Goal: Communication & Community: Answer question/provide support

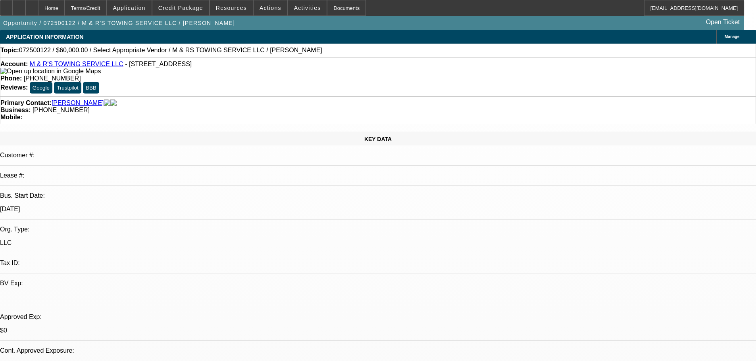
select select "0"
select select "2"
select select "0.1"
select select "4"
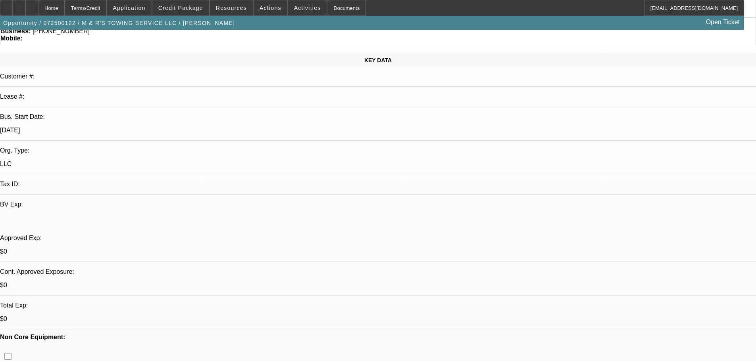
scroll to position [79, 0]
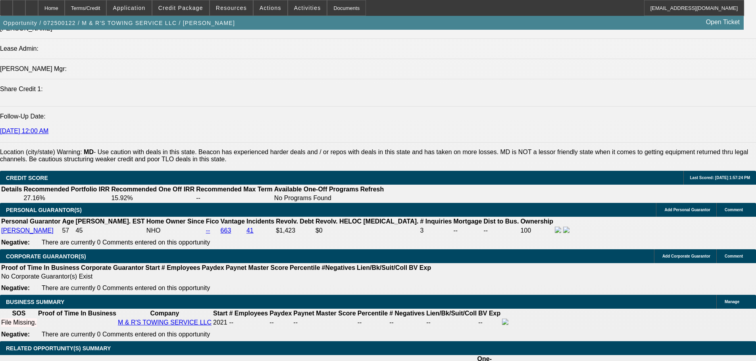
scroll to position [1110, 0]
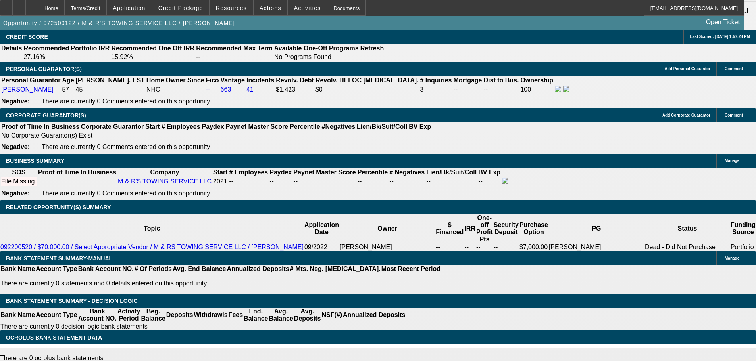
scroll to position [132, 0]
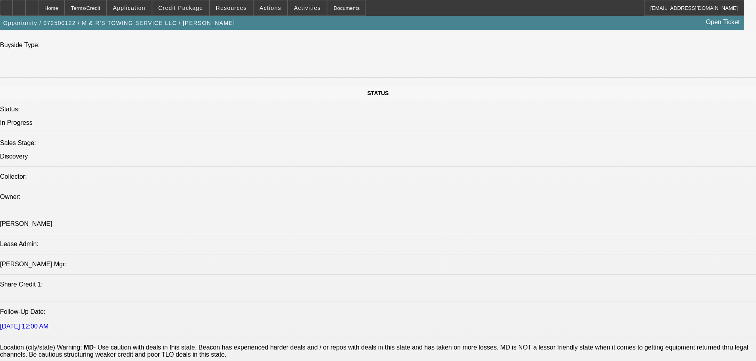
scroll to position [0, 0]
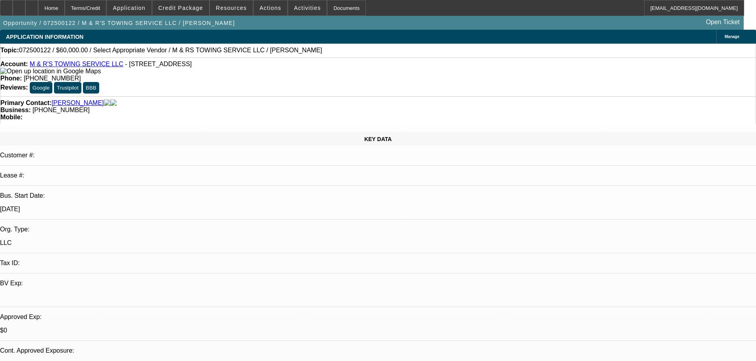
drag, startPoint x: 405, startPoint y: 229, endPoint x: 387, endPoint y: 113, distance: 117.6
drag, startPoint x: 582, startPoint y: 148, endPoint x: 601, endPoint y: 127, distance: 28.0
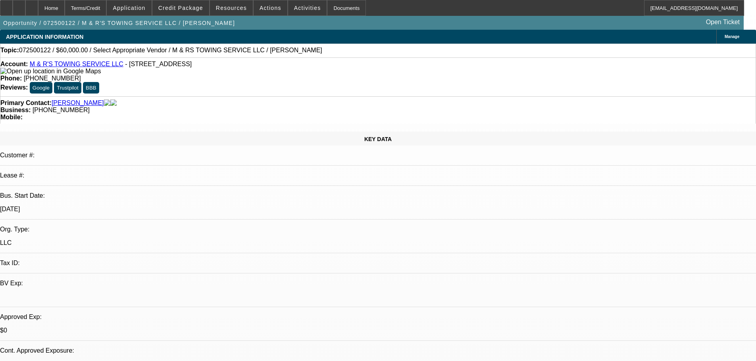
click at [201, 6] on span "Credit Package" at bounding box center [180, 8] width 45 height 6
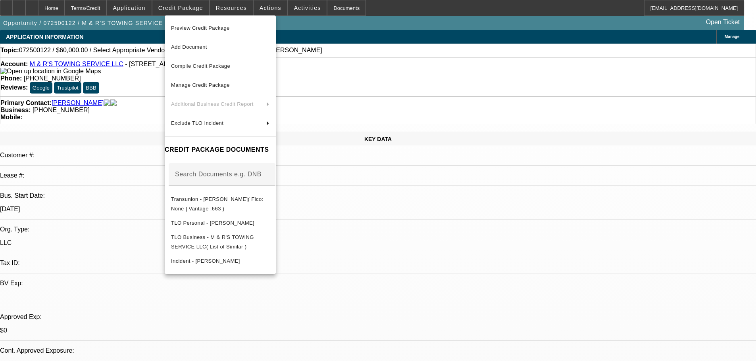
drag, startPoint x: 392, startPoint y: 243, endPoint x: 369, endPoint y: 245, distance: 22.7
click at [392, 243] on div at bounding box center [378, 180] width 756 height 361
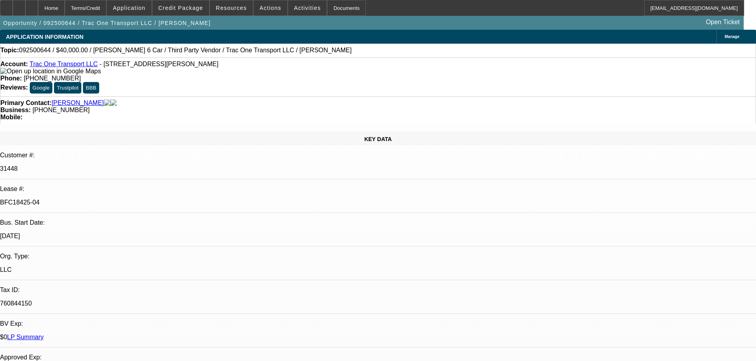
select select "0"
select select "3"
select select "0"
select select "6"
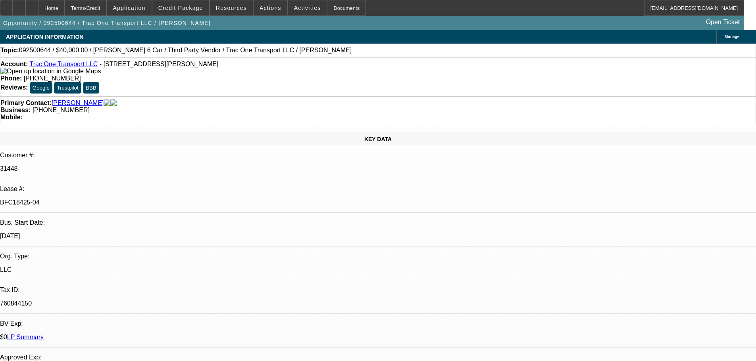
select select "0"
select select "6"
select select "0"
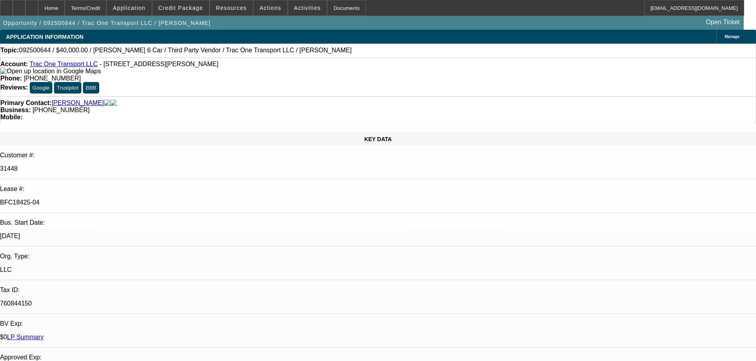
select select "0"
select select "6"
select select "0"
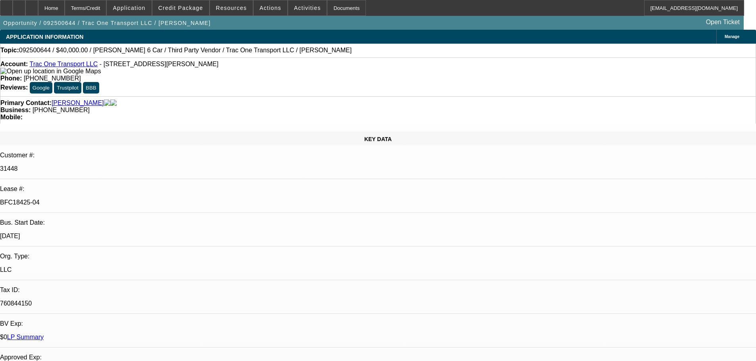
select select "0"
select select "6"
click at [38, 12] on div at bounding box center [31, 8] width 13 height 16
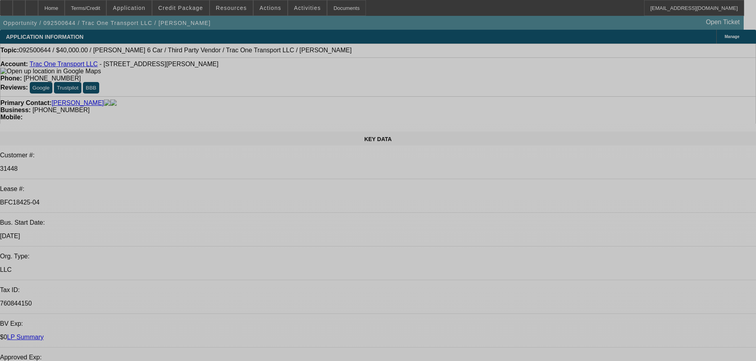
select select "0"
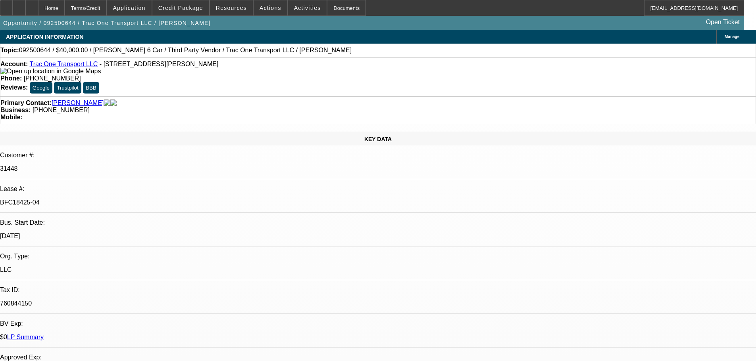
select select "3"
select select "0"
select select "6"
select select "0"
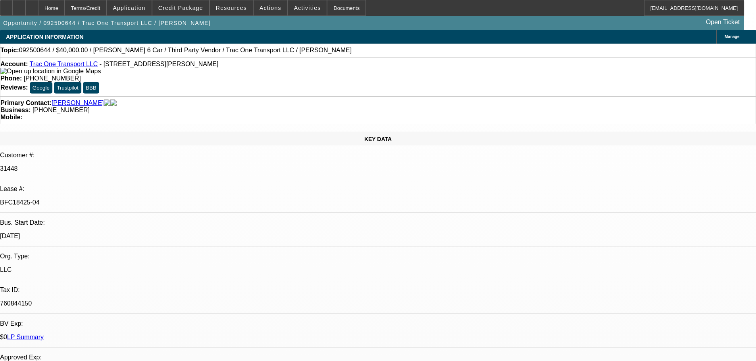
select select "0"
select select "6"
select select "0"
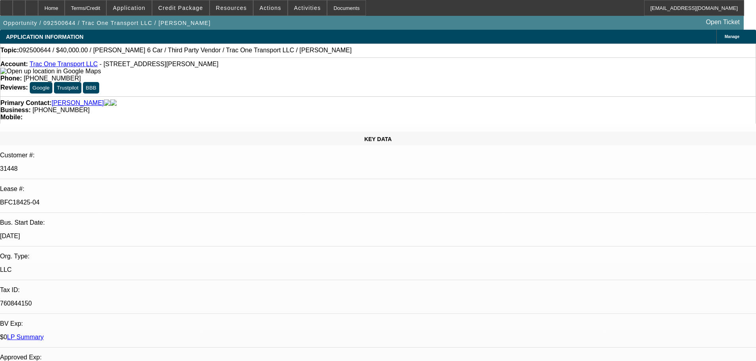
select select "6"
select select "0"
select select "6"
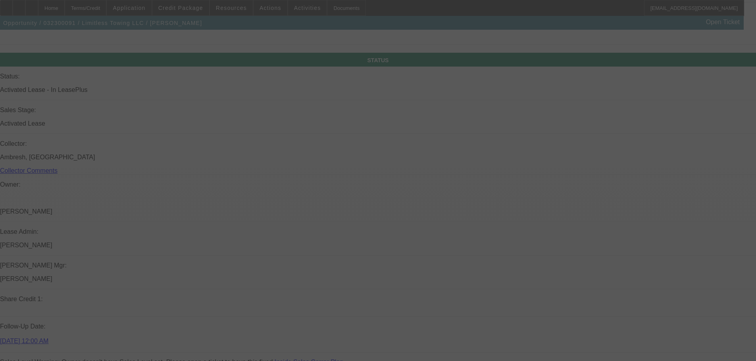
drag, startPoint x: 344, startPoint y: 121, endPoint x: 348, endPoint y: 222, distance: 101.6
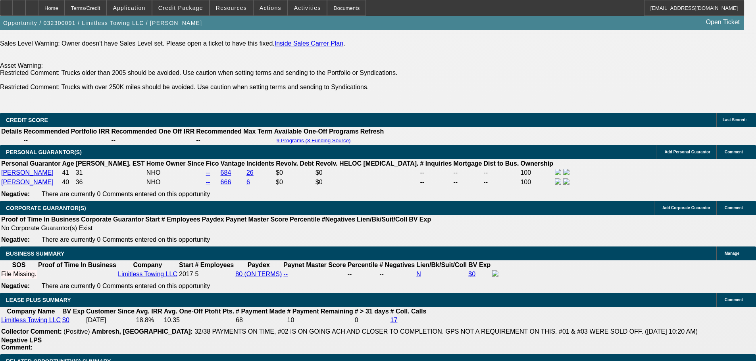
select select "0"
select select "6"
select select "0"
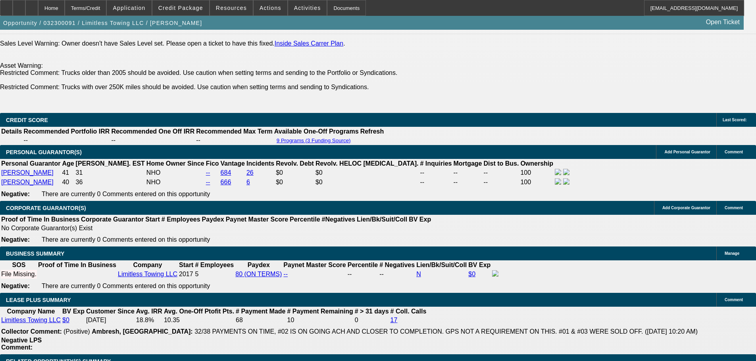
select select "0"
select select "6"
select select "0"
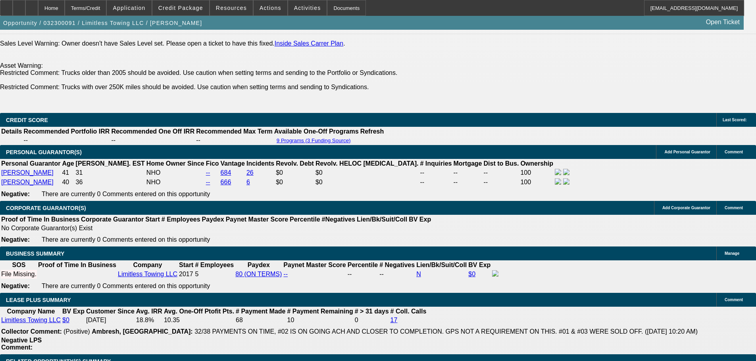
select select "0"
select select "6"
select select "0"
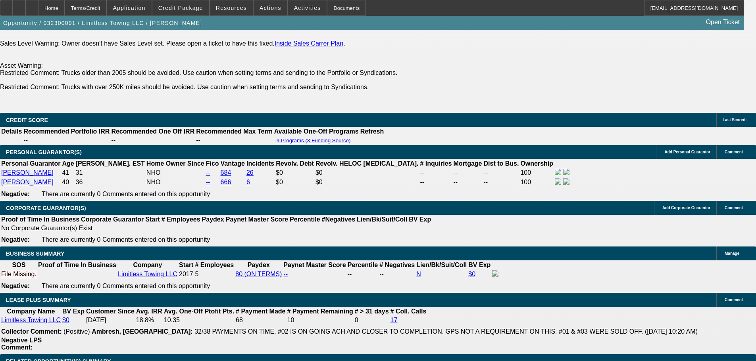
select select "6"
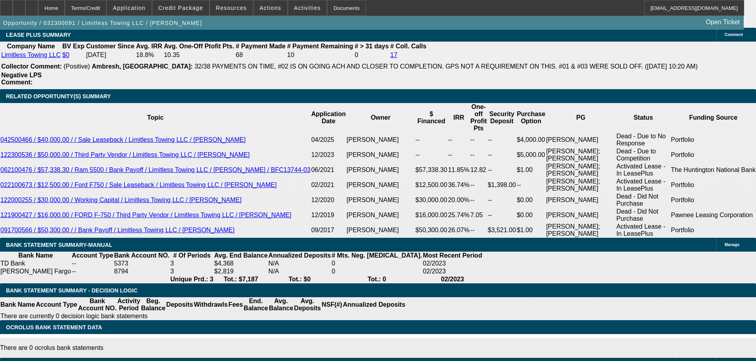
drag, startPoint x: 343, startPoint y: 204, endPoint x: 349, endPoint y: 140, distance: 64.2
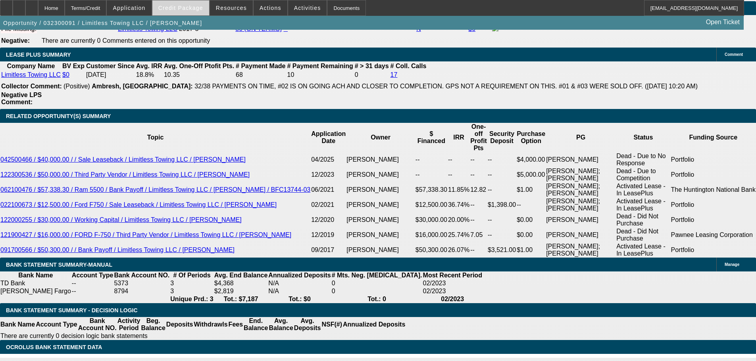
click at [198, 10] on span "Credit Package" at bounding box center [180, 8] width 45 height 6
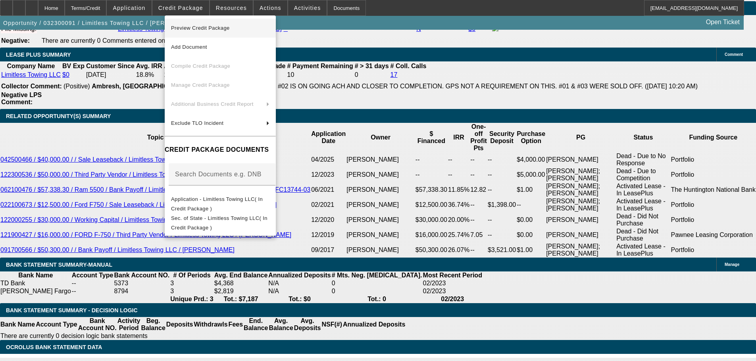
click at [266, 25] on span "Preview Credit Package" at bounding box center [220, 28] width 98 height 10
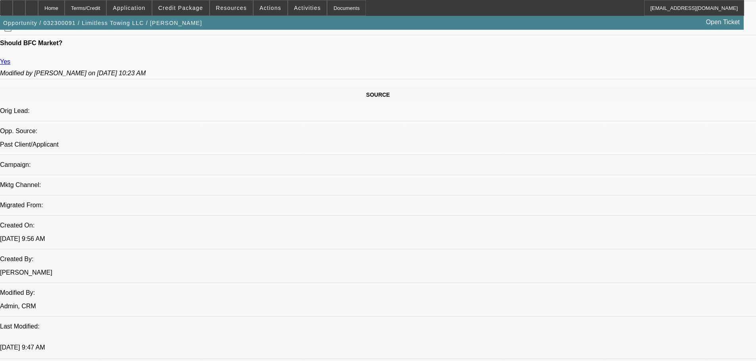
drag, startPoint x: 351, startPoint y: 211, endPoint x: 345, endPoint y: 149, distance: 62.5
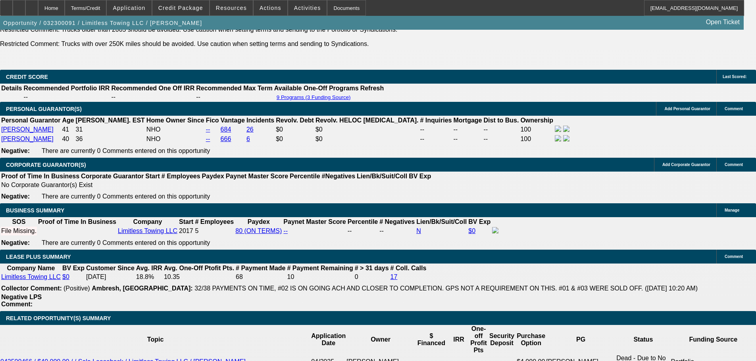
scroll to position [1289, 0]
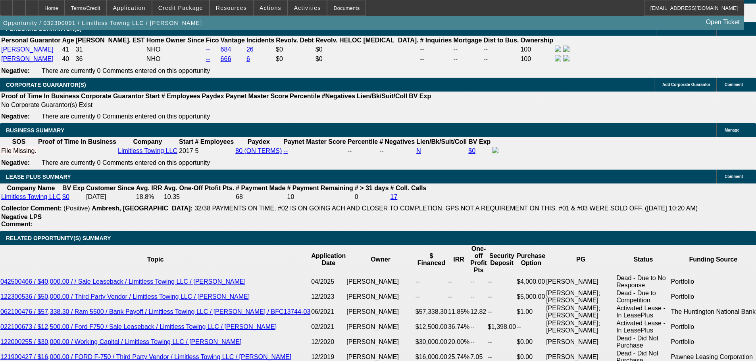
drag, startPoint x: 588, startPoint y: 63, endPoint x: 265, endPoint y: 196, distance: 350.0
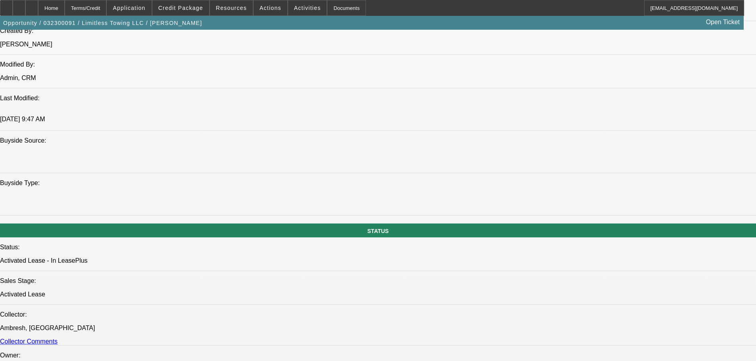
scroll to position [536, 0]
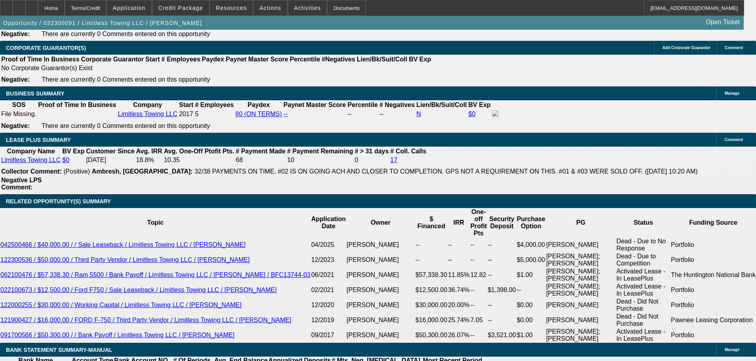
drag, startPoint x: 223, startPoint y: 194, endPoint x: 230, endPoint y: 314, distance: 120.8
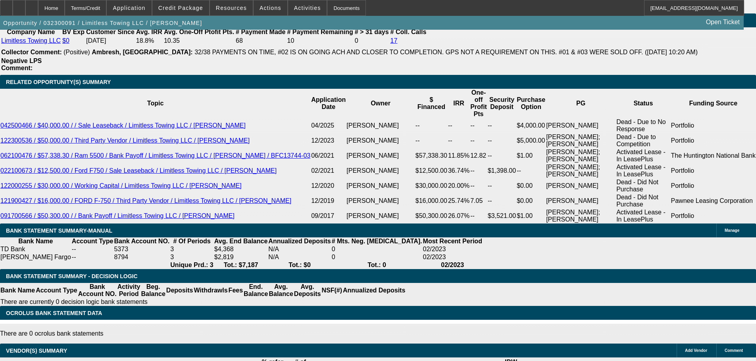
scroll to position [1335, 0]
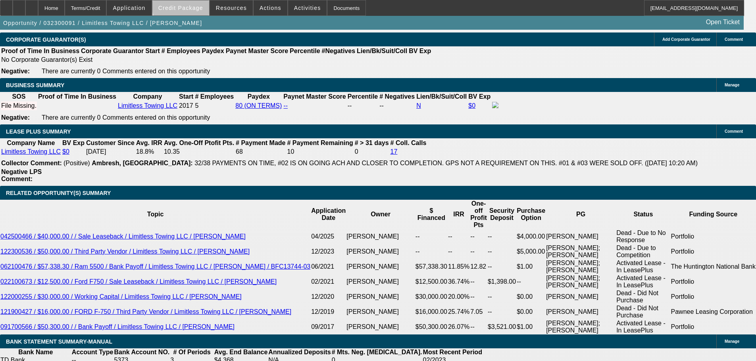
click at [199, 2] on span at bounding box center [180, 7] width 57 height 19
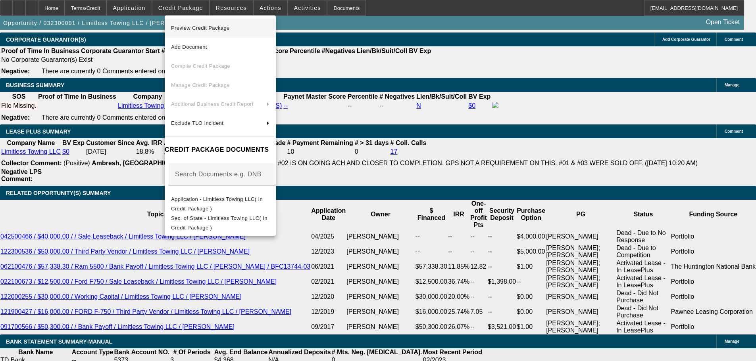
click at [261, 31] on span "Preview Credit Package" at bounding box center [220, 28] width 98 height 10
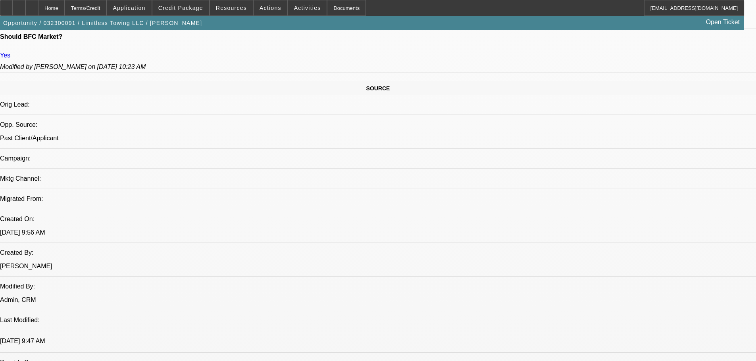
scroll to position [375, 0]
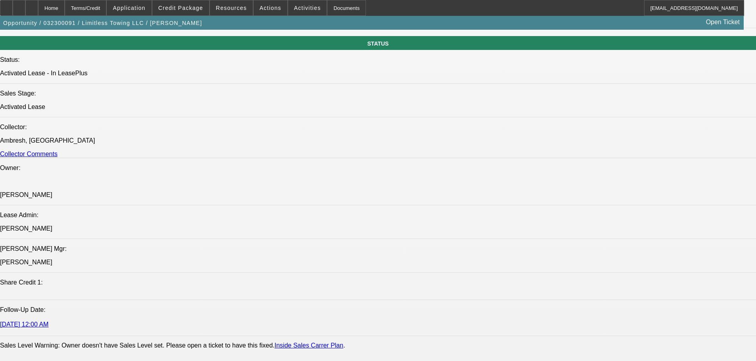
scroll to position [811, 0]
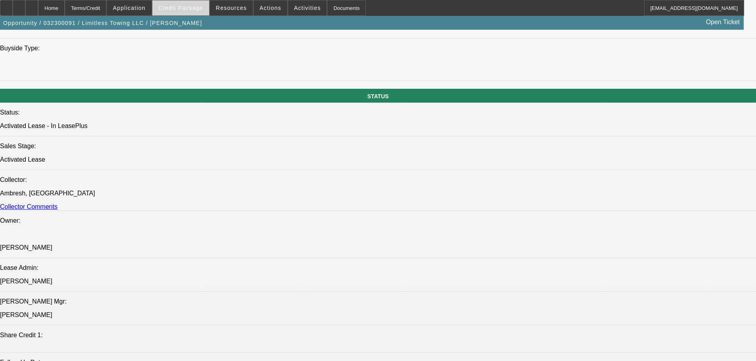
click at [192, 8] on span "Credit Package" at bounding box center [180, 8] width 45 height 6
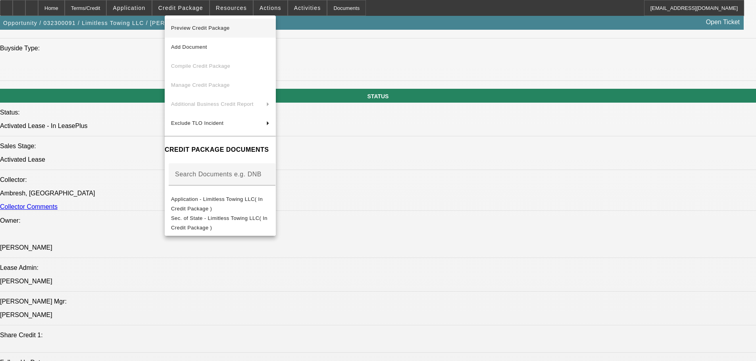
click at [257, 25] on span "Preview Credit Package" at bounding box center [220, 28] width 98 height 10
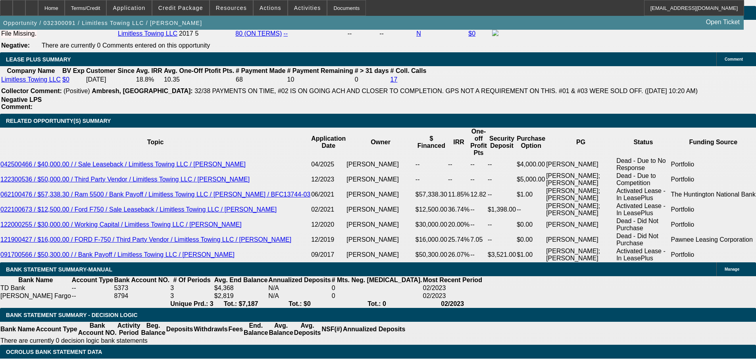
scroll to position [1327, 0]
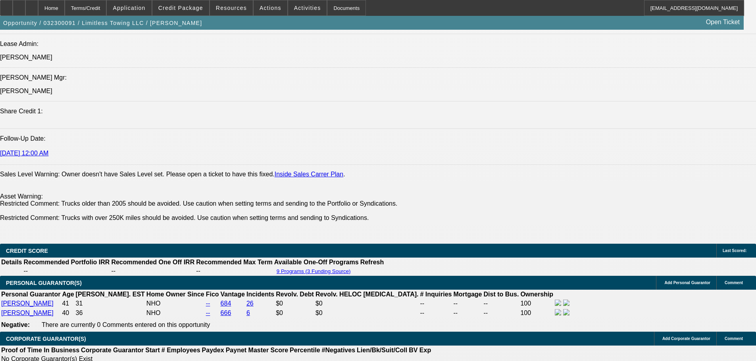
drag, startPoint x: 271, startPoint y: 208, endPoint x: 241, endPoint y: 123, distance: 89.8
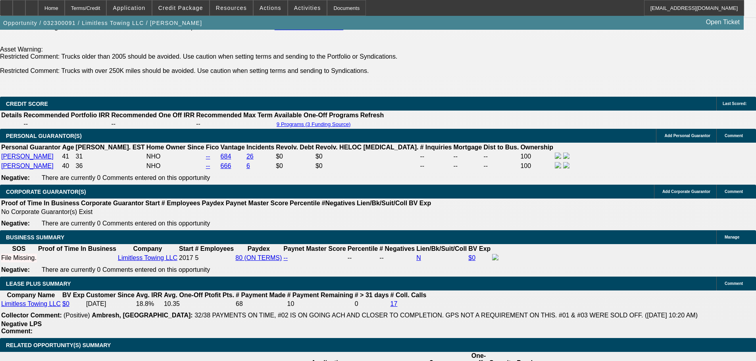
scroll to position [0, 0]
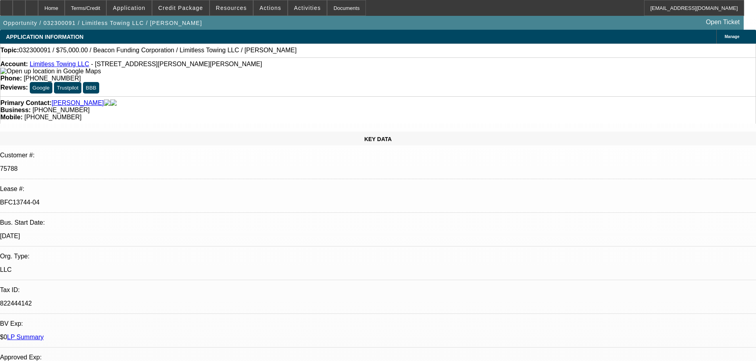
drag, startPoint x: 341, startPoint y: 113, endPoint x: 439, endPoint y: 234, distance: 155.6
drag, startPoint x: 468, startPoint y: 152, endPoint x: 420, endPoint y: 152, distance: 47.2
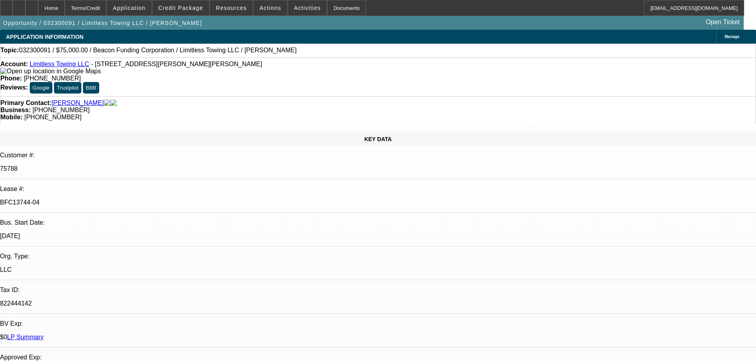
drag, startPoint x: 472, startPoint y: 150, endPoint x: 415, endPoint y: 152, distance: 56.8
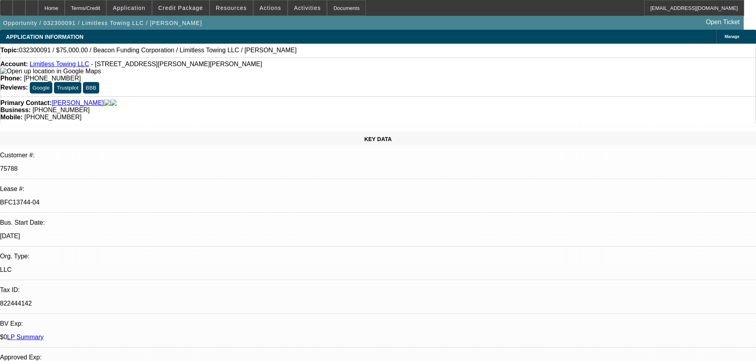
drag, startPoint x: 464, startPoint y: 150, endPoint x: 422, endPoint y: 148, distance: 42.5
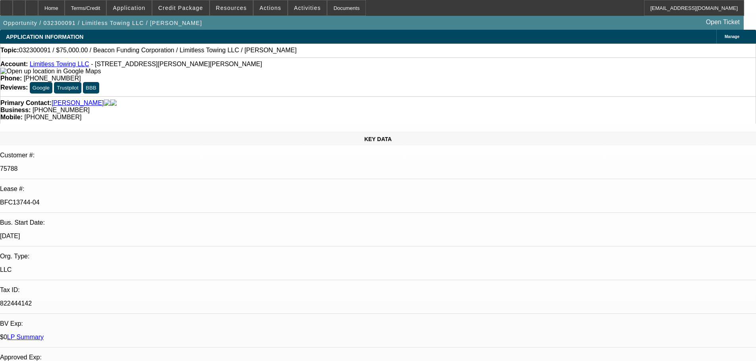
drag, startPoint x: 125, startPoint y: 134, endPoint x: 95, endPoint y: 134, distance: 30.5
click at [95, 199] on p "BFC13744-04" at bounding box center [378, 202] width 756 height 7
copy p "BFC13744-04"
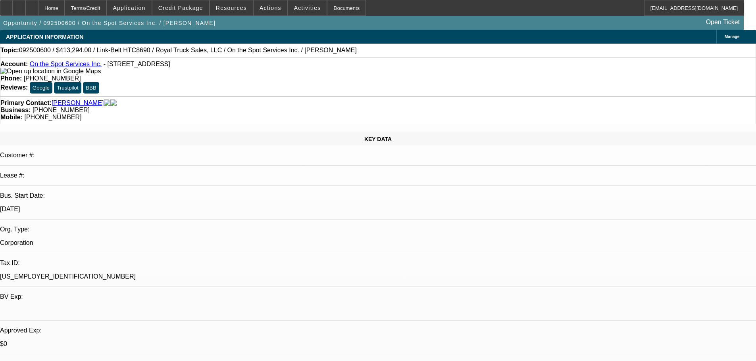
select select "0"
select select "6"
select select "0"
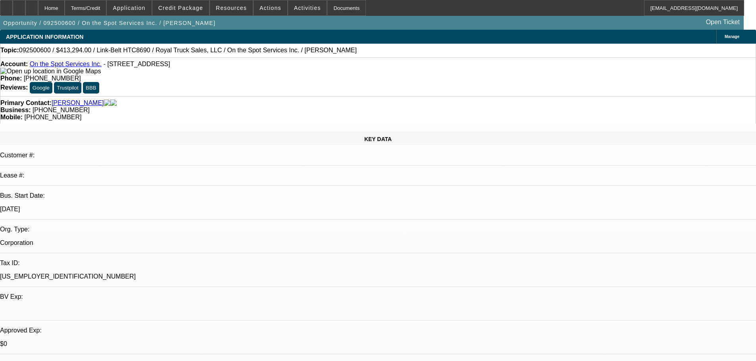
select select "0"
select select "6"
select select "0"
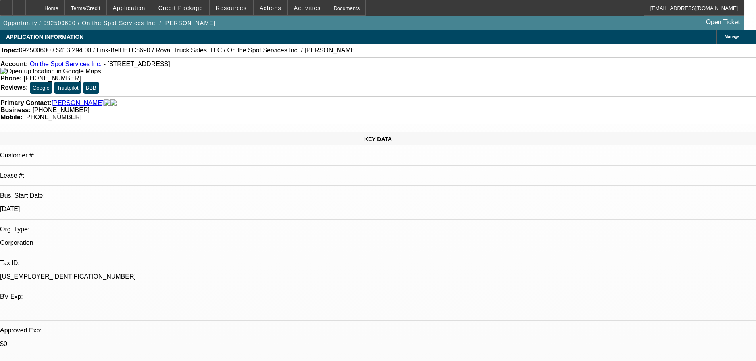
select select "0"
select select "6"
select select "0"
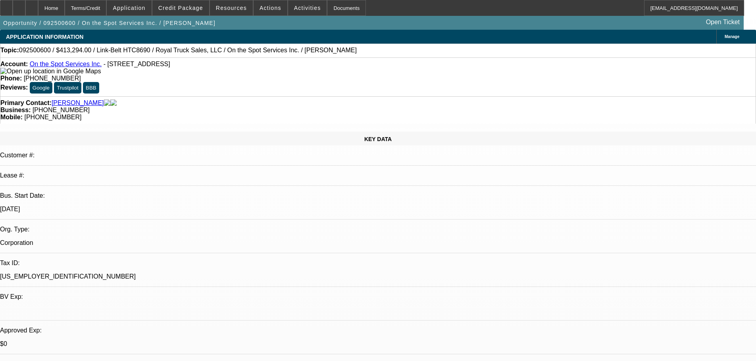
select select "6"
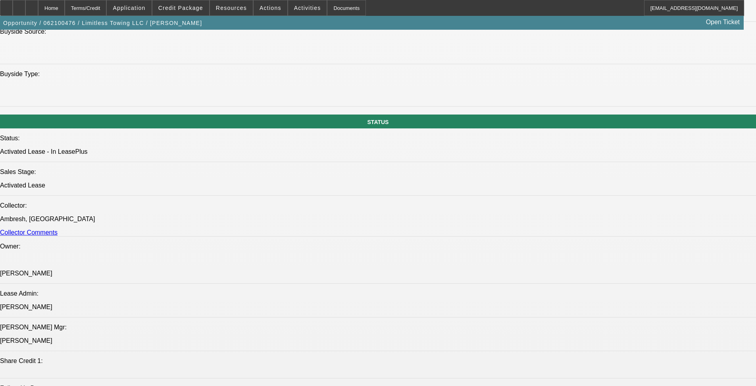
select select "0"
select select "2"
select select "0"
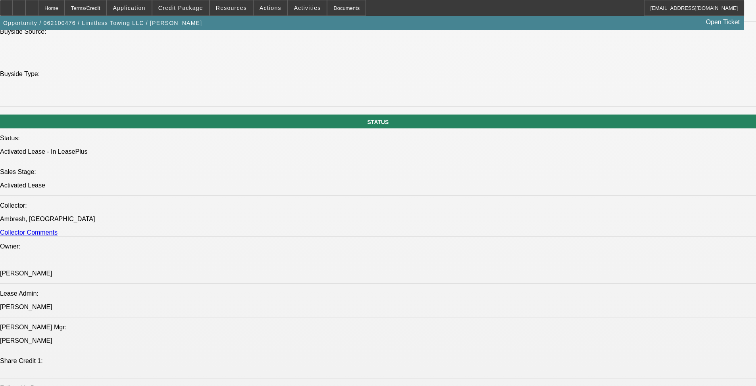
select select "0"
select select "2"
select select "0"
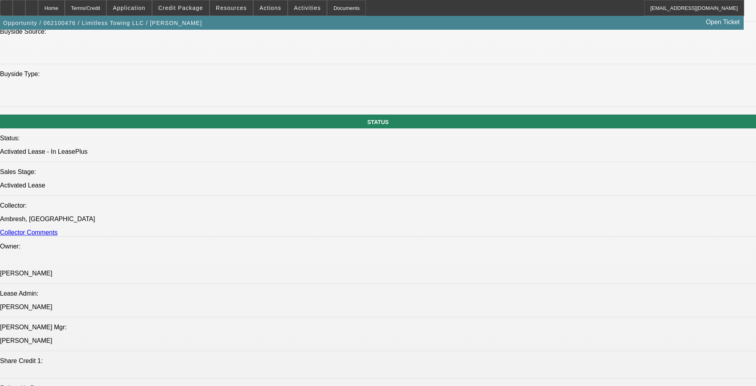
select select "0"
select select "2"
select select "0"
select select "0.1"
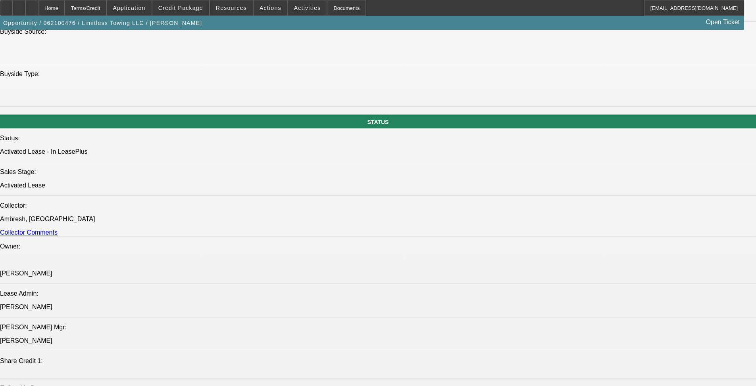
select select "4"
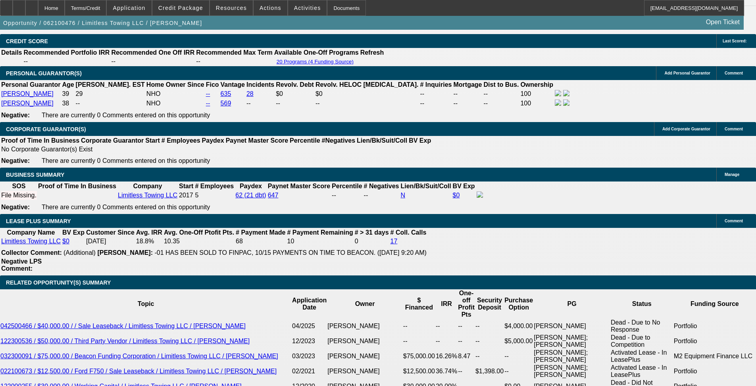
scroll to position [1142, 0]
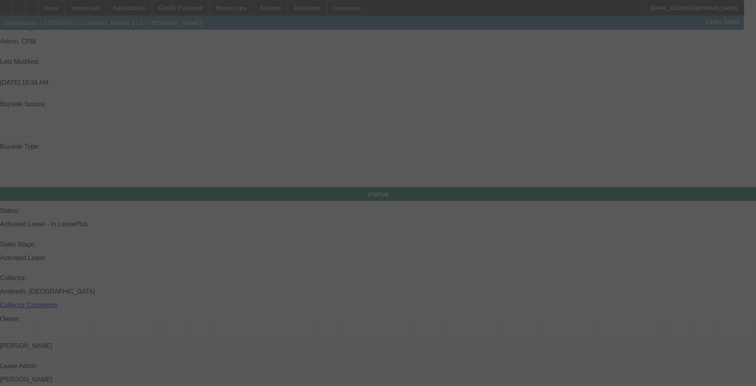
drag, startPoint x: 307, startPoint y: 151, endPoint x: 310, endPoint y: 216, distance: 65.1
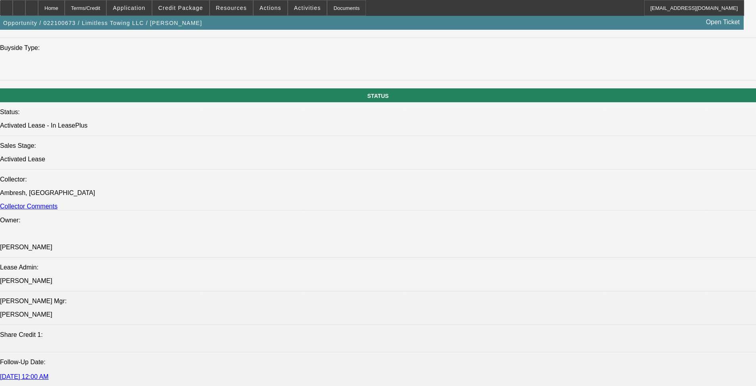
select select "0"
select select "2"
select select "0"
select select "6"
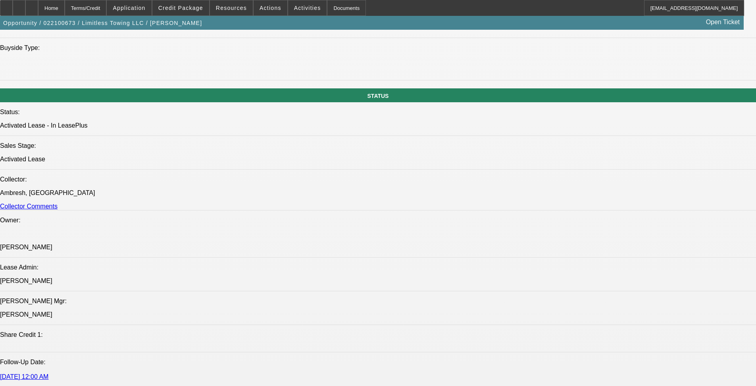
select select "0"
select select "2"
select select "0"
select select "6"
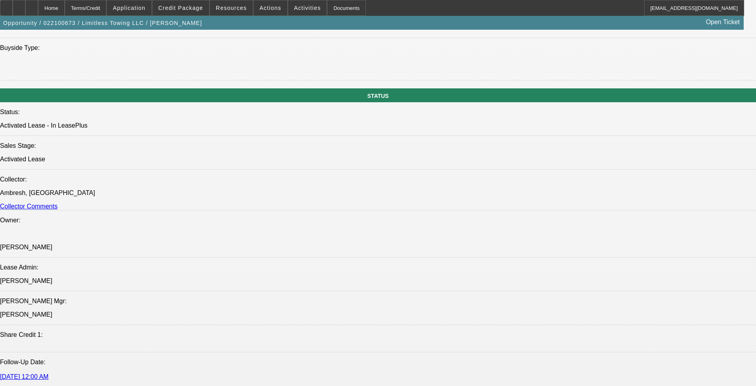
select select "0"
select select "2"
select select "0"
select select "6"
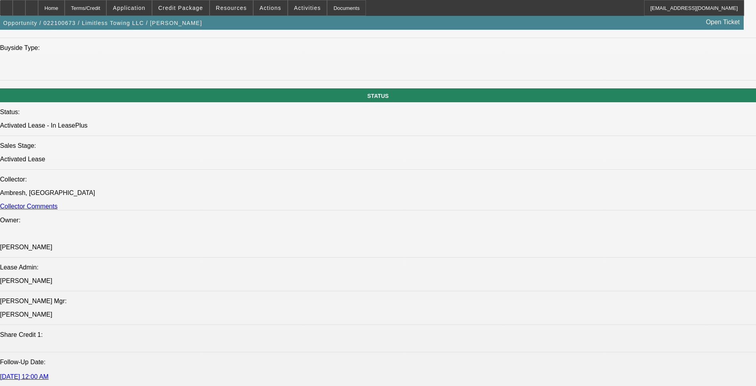
select select "0"
select select "2"
select select "0"
select select "6"
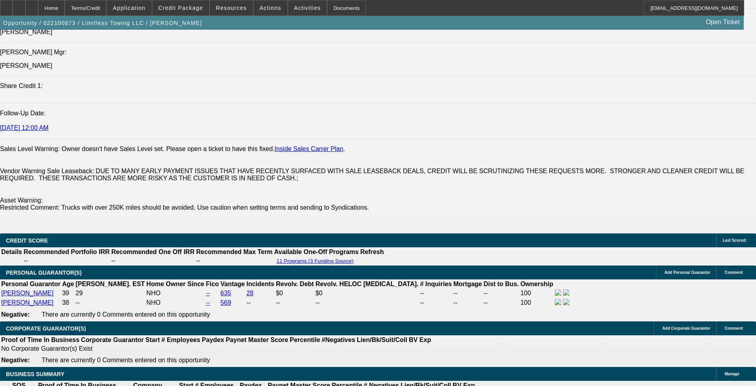
drag, startPoint x: 249, startPoint y: 123, endPoint x: 254, endPoint y: 200, distance: 76.7
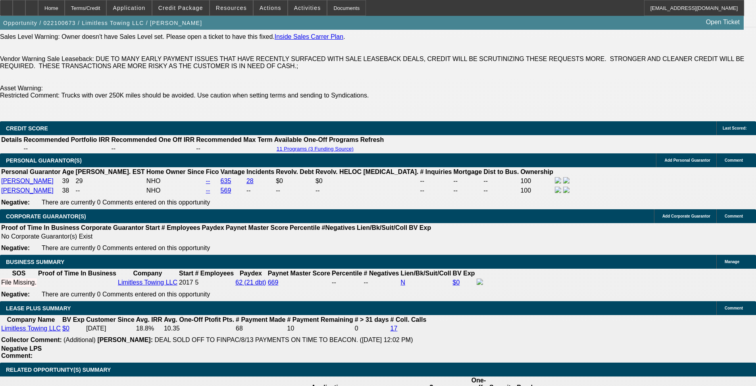
scroll to position [1236, 0]
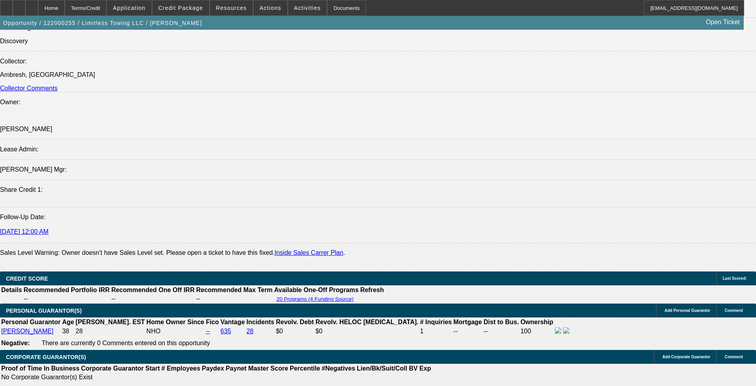
select select "0"
select select "2"
select select "0"
select select "6"
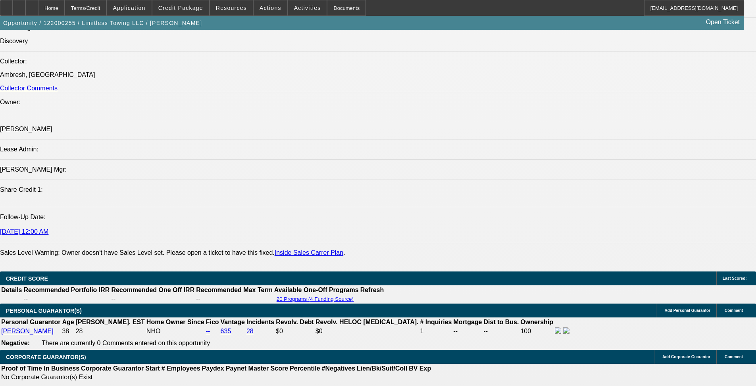
select select "0"
select select "2"
select select "0"
select select "6"
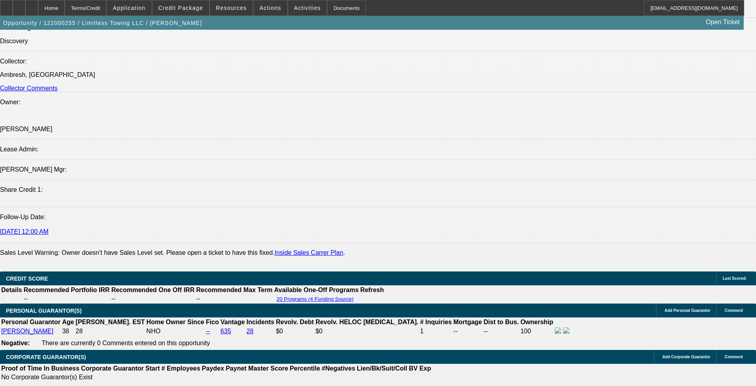
select select "0"
select select "2"
select select "0"
select select "6"
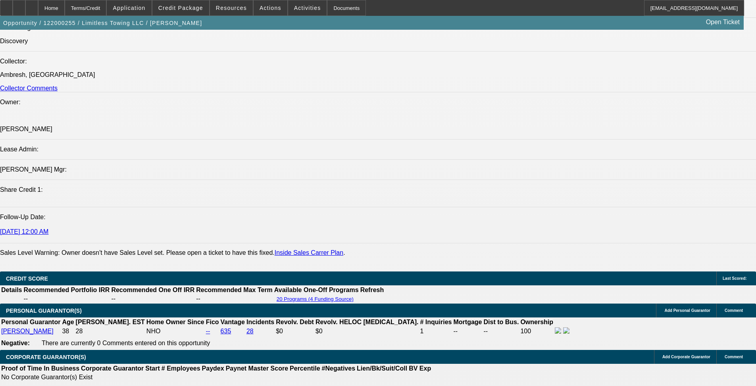
drag, startPoint x: 352, startPoint y: 139, endPoint x: 352, endPoint y: 184, distance: 45.6
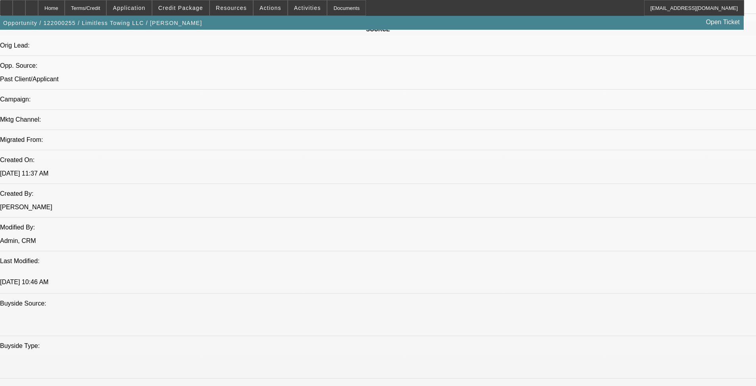
scroll to position [412, 0]
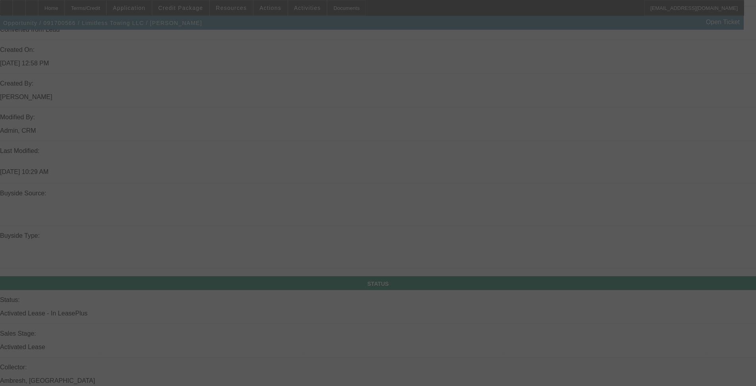
drag, startPoint x: 348, startPoint y: 144, endPoint x: 367, endPoint y: 249, distance: 106.7
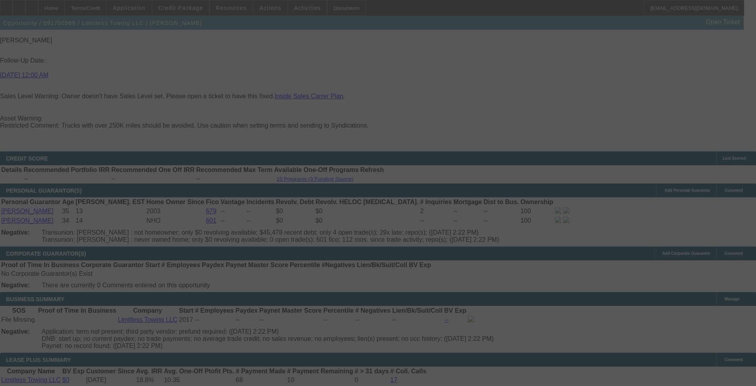
drag, startPoint x: 371, startPoint y: 258, endPoint x: 366, endPoint y: 278, distance: 21.0
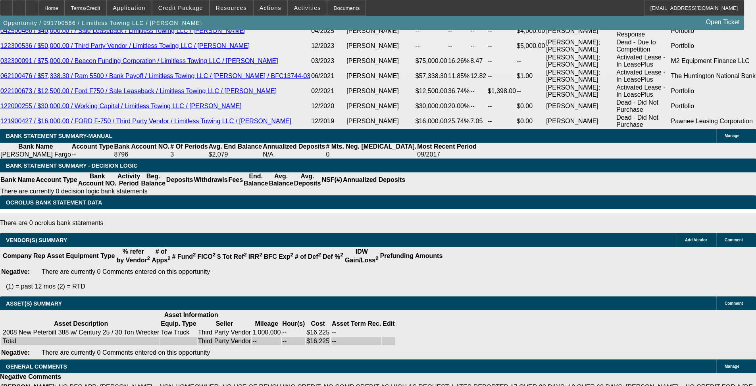
select select "0"
select select "2"
select select "0"
select select "2"
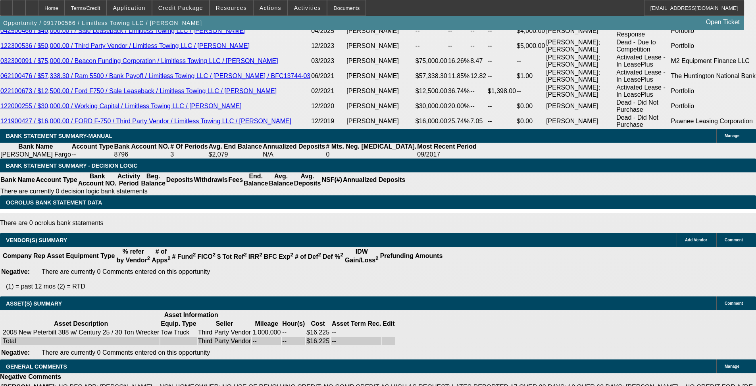
select select "0"
select select "2"
select select "0"
select select "2"
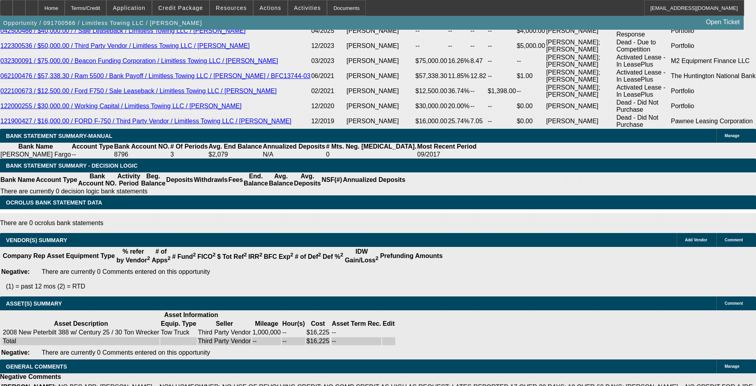
select select "0"
select select "2"
select select "0"
select select "2"
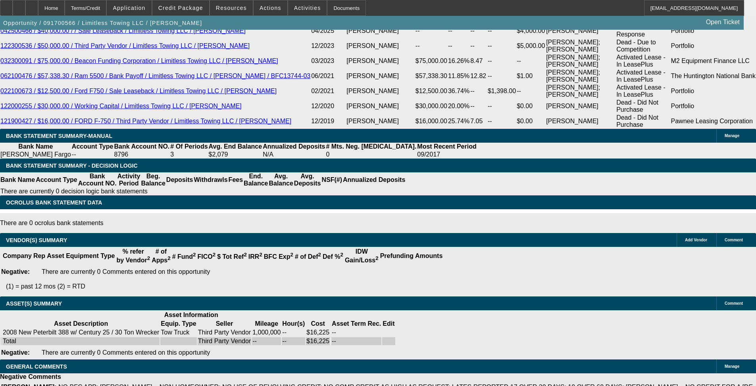
select select "0"
select select "2"
select select "0"
select select "2"
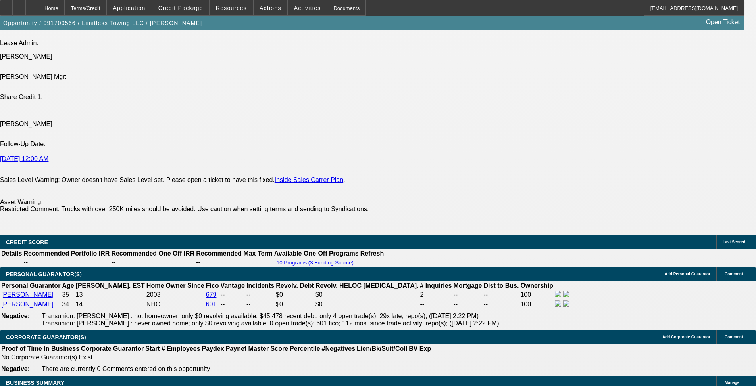
drag, startPoint x: 307, startPoint y: 206, endPoint x: 312, endPoint y: 254, distance: 47.9
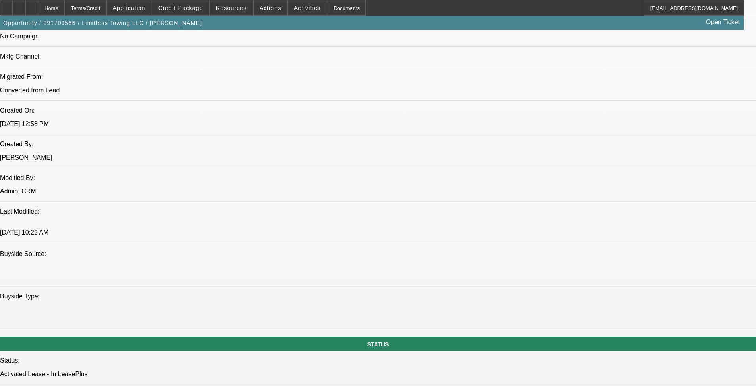
drag, startPoint x: 278, startPoint y: 246, endPoint x: 263, endPoint y: 129, distance: 117.9
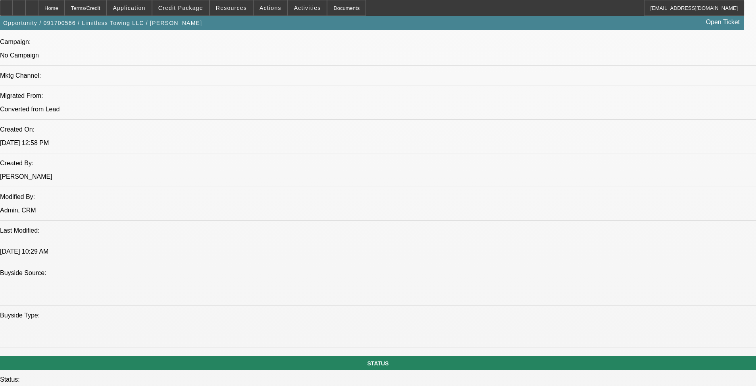
drag, startPoint x: 343, startPoint y: 366, endPoint x: 316, endPoint y: 334, distance: 42.3
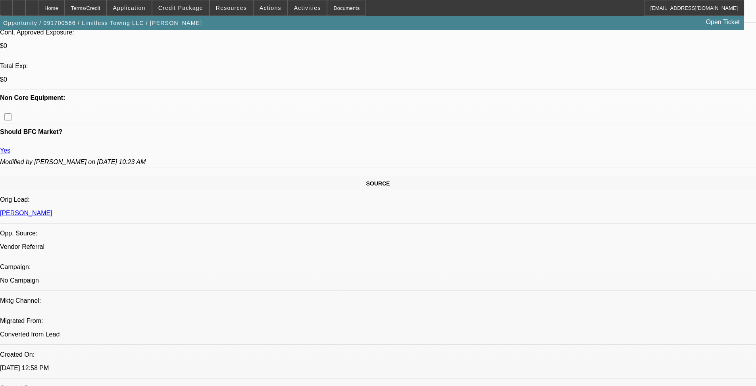
drag, startPoint x: 324, startPoint y: 264, endPoint x: 326, endPoint y: 297, distance: 33.7
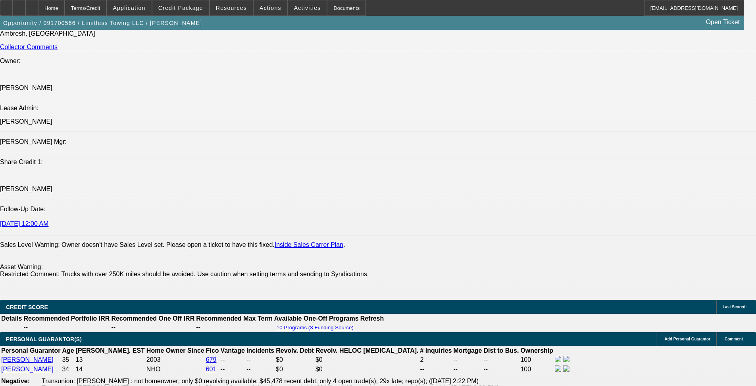
drag, startPoint x: 318, startPoint y: 253, endPoint x: 318, endPoint y: 296, distance: 43.2
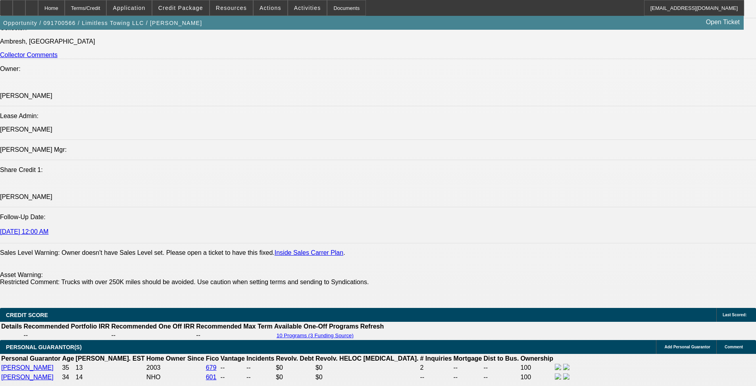
scroll to position [1067, 0]
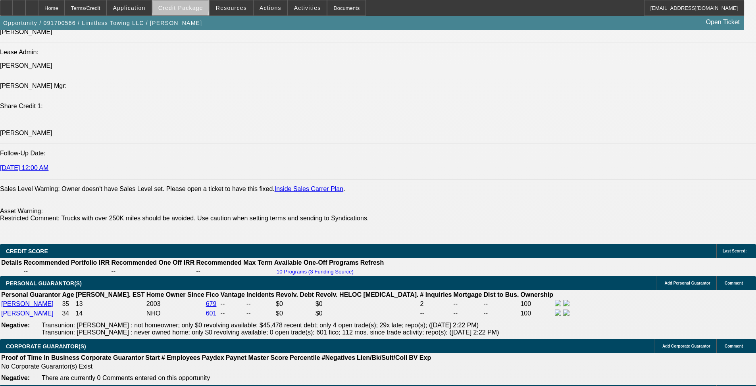
click at [193, 8] on span "Credit Package" at bounding box center [180, 8] width 45 height 6
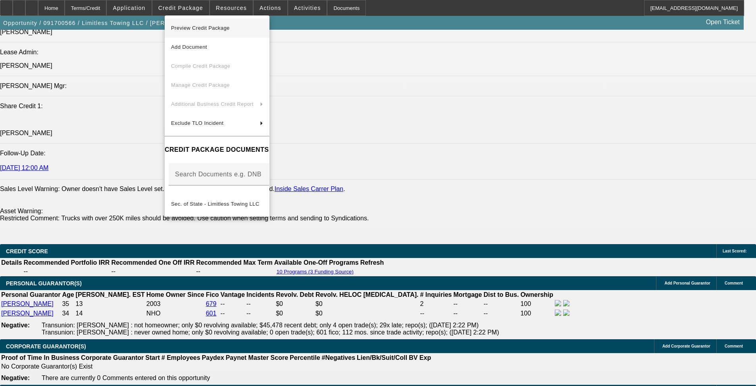
click at [257, 26] on span "Preview Credit Package" at bounding box center [217, 28] width 92 height 10
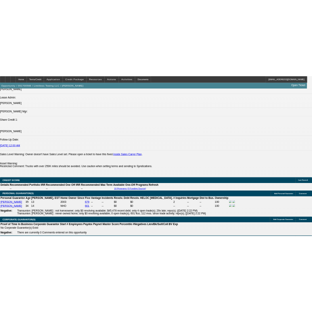
scroll to position [1151, 0]
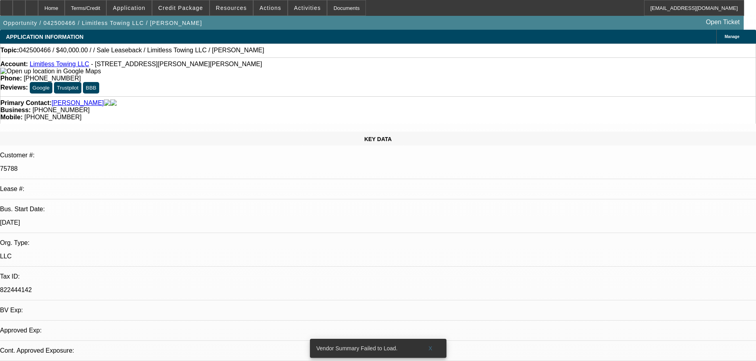
select select "0"
select select "2"
select select "0.1"
select select "4"
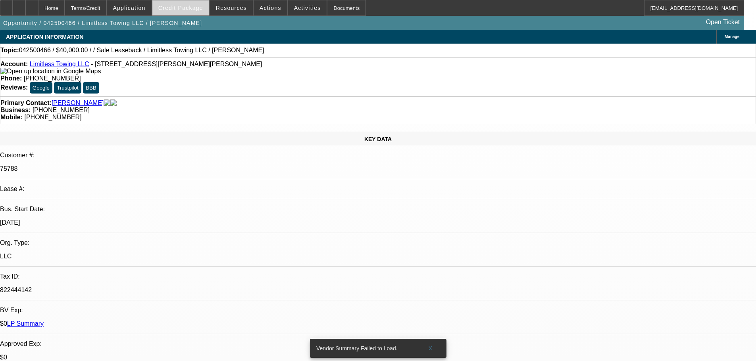
click at [186, 9] on span "Credit Package" at bounding box center [180, 8] width 45 height 6
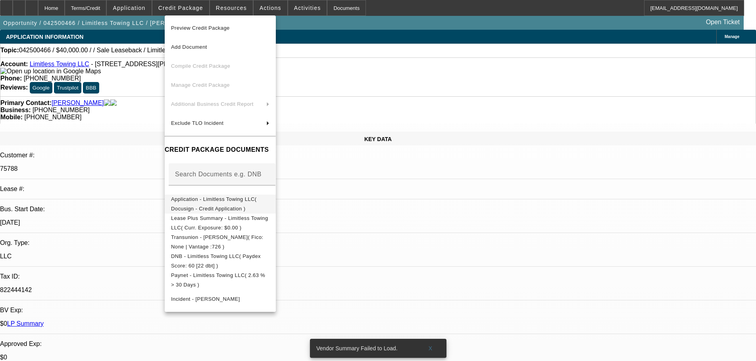
click at [264, 207] on button "Application - Limitless Towing LLC( Docusign - Credit Application )" at bounding box center [220, 204] width 111 height 19
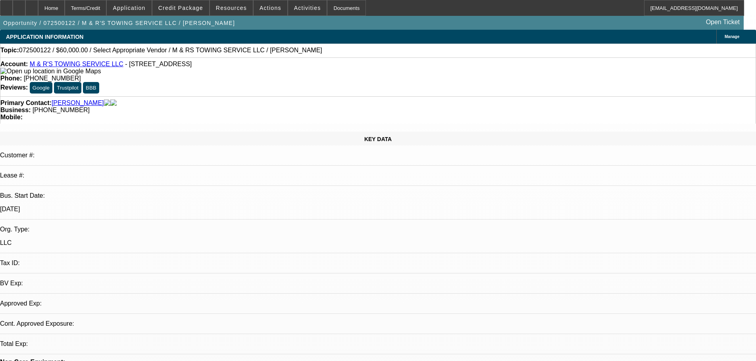
select select "0"
select select "2"
select select "0.1"
select select "4"
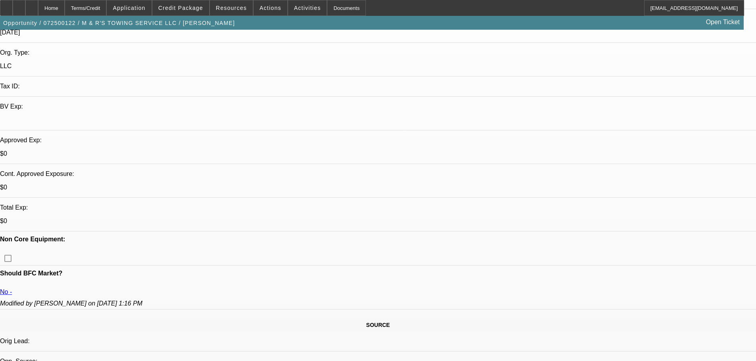
scroll to position [198, 0]
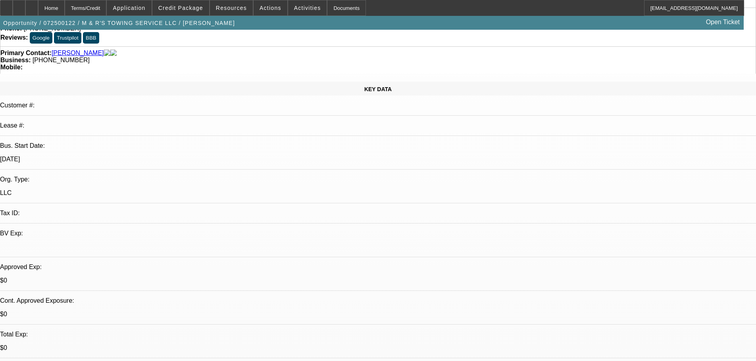
scroll to position [0, 0]
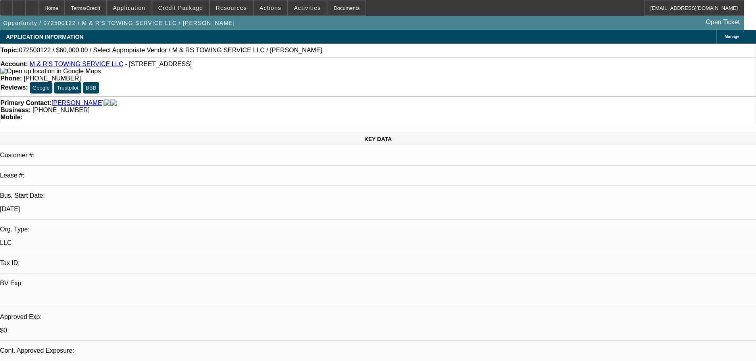
radio input "true"
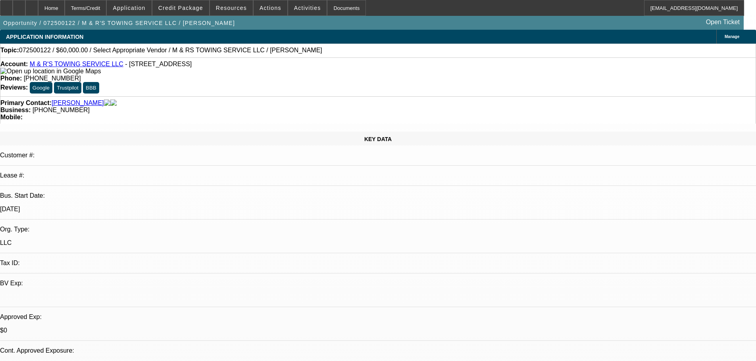
type textarea "10/2 tt [PERSON_NAME], let me know that he wants to sell his truck prior to fin…"
radio input "true"
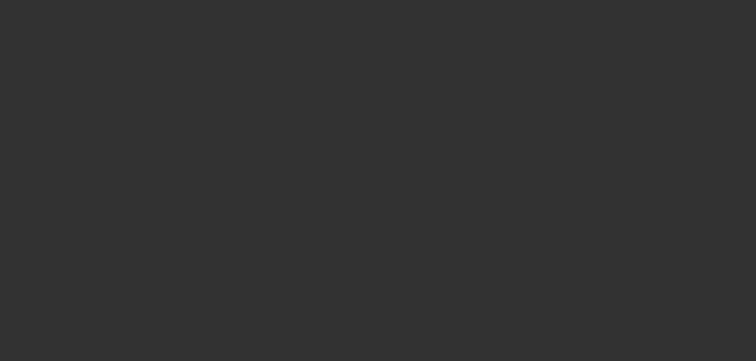
scroll to position [0, 0]
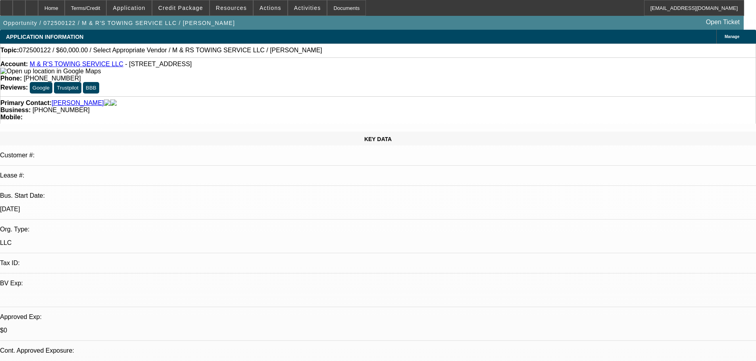
copy body "10/2 tt [PERSON_NAME], let me know that he wants to sell his truck prior to fin…"
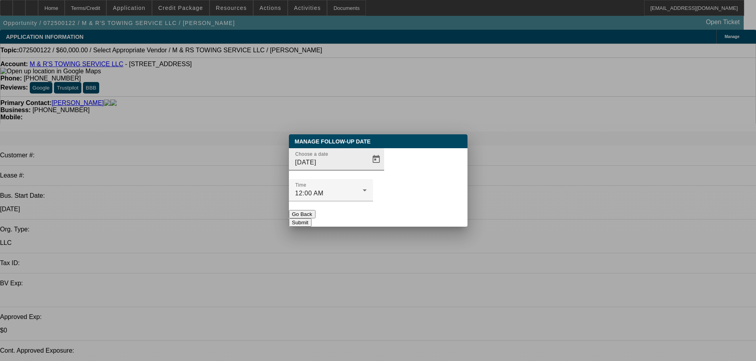
click at [350, 171] on div "Choose a date [DATE]" at bounding box center [330, 159] width 71 height 22
click at [366, 169] on span "Open calendar" at bounding box center [375, 159] width 19 height 19
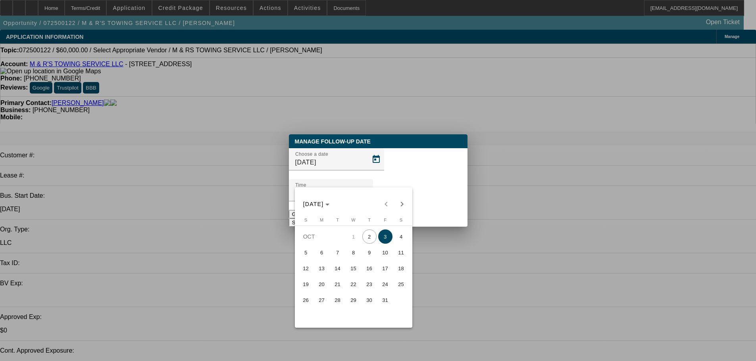
click at [386, 256] on span "10" at bounding box center [385, 252] width 14 height 14
type input "[DATE]"
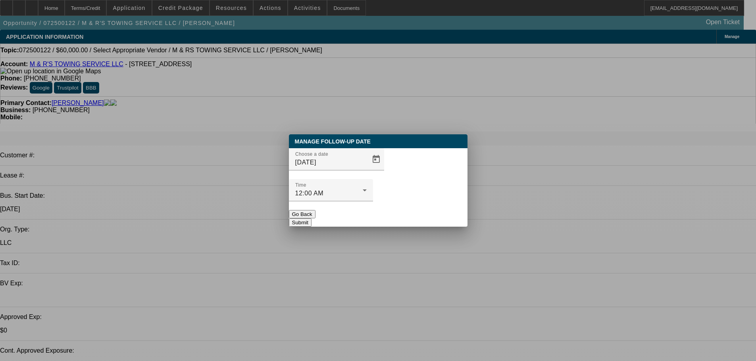
click at [311, 219] on button "Submit" at bounding box center [300, 223] width 23 height 8
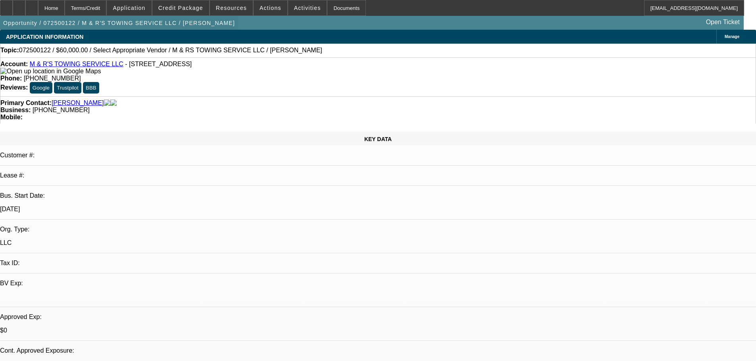
drag, startPoint x: 412, startPoint y: 250, endPoint x: 177, endPoint y: 25, distance: 325.7
